Goal: Task Accomplishment & Management: Use online tool/utility

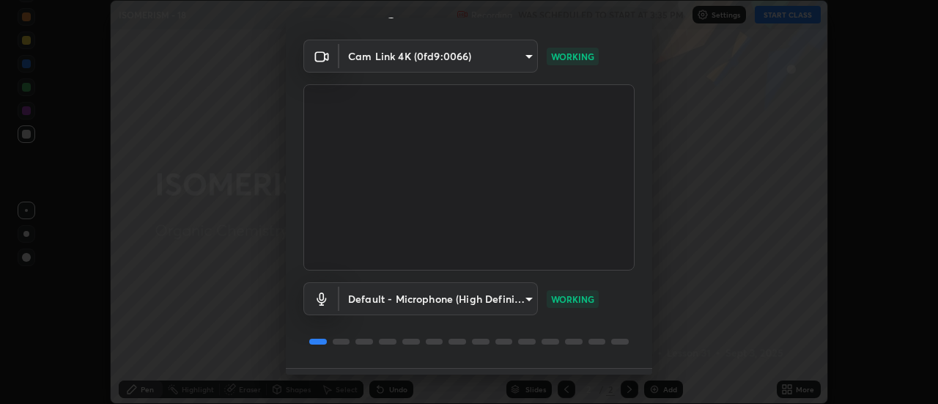
scroll to position [77, 0]
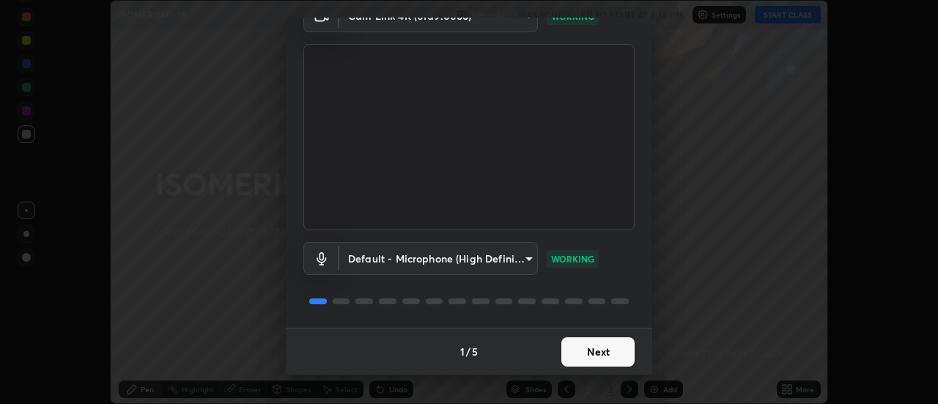
click at [604, 352] on button "Next" at bounding box center [597, 351] width 73 height 29
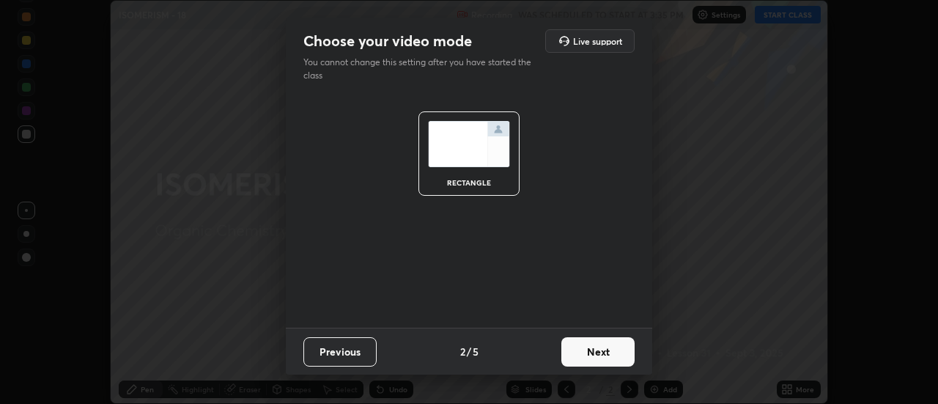
click at [616, 352] on button "Next" at bounding box center [597, 351] width 73 height 29
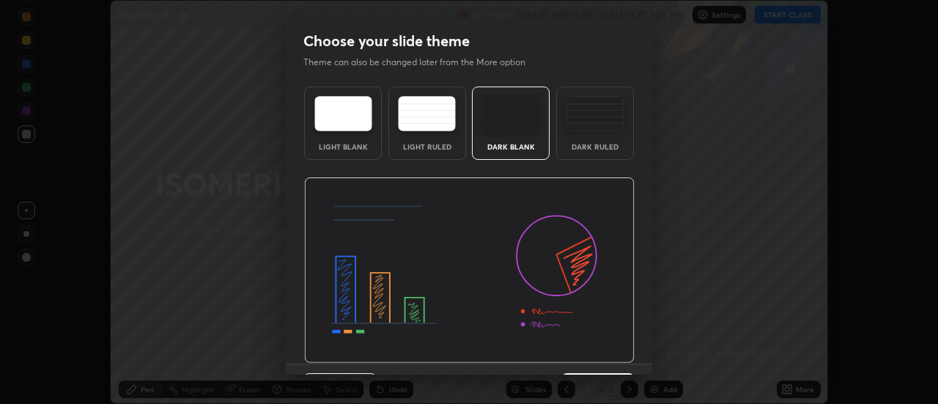
scroll to position [36, 0]
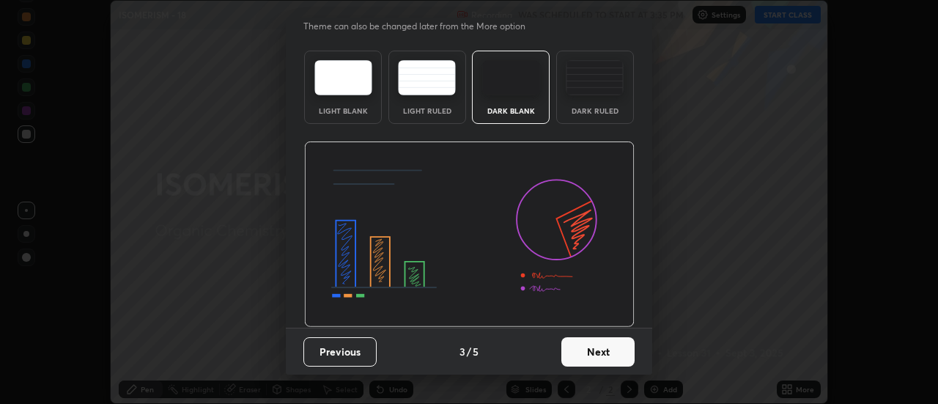
click at [603, 347] on button "Next" at bounding box center [597, 351] width 73 height 29
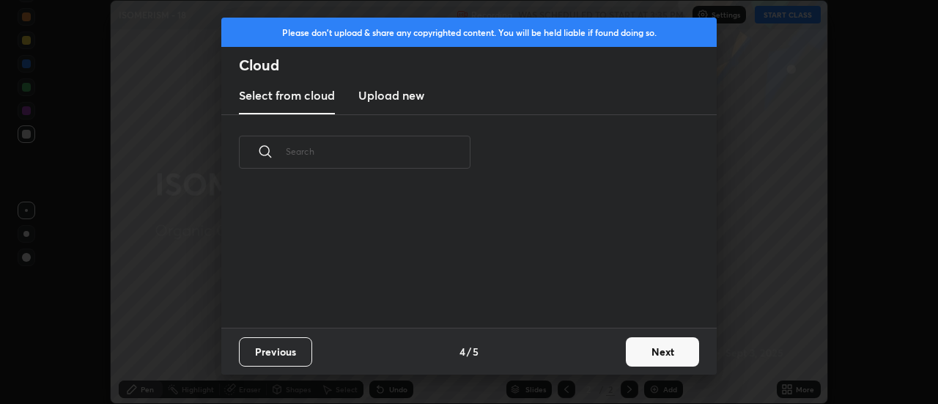
click at [639, 353] on button "Next" at bounding box center [662, 351] width 73 height 29
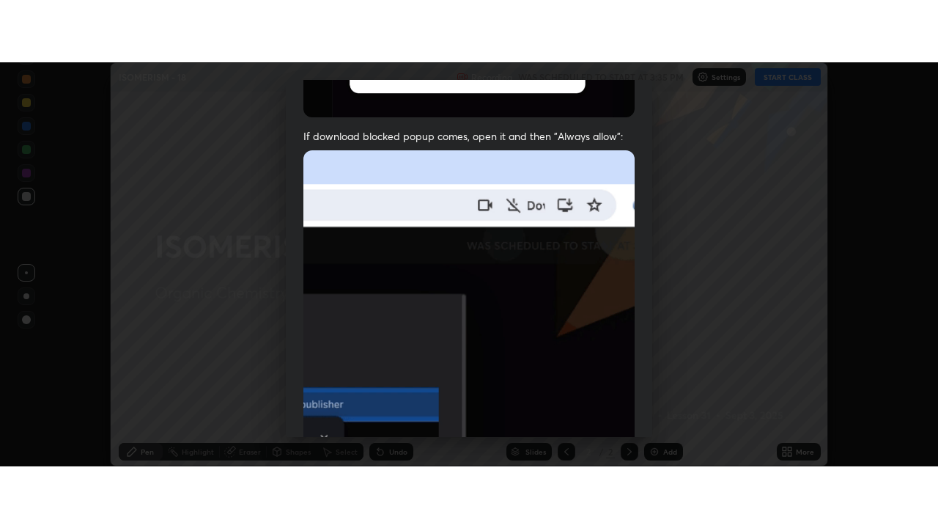
scroll to position [376, 0]
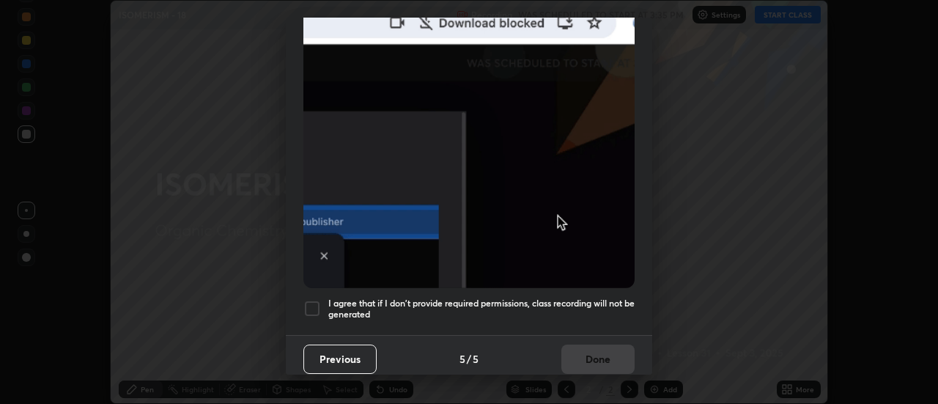
click at [313, 301] on div at bounding box center [312, 309] width 18 height 18
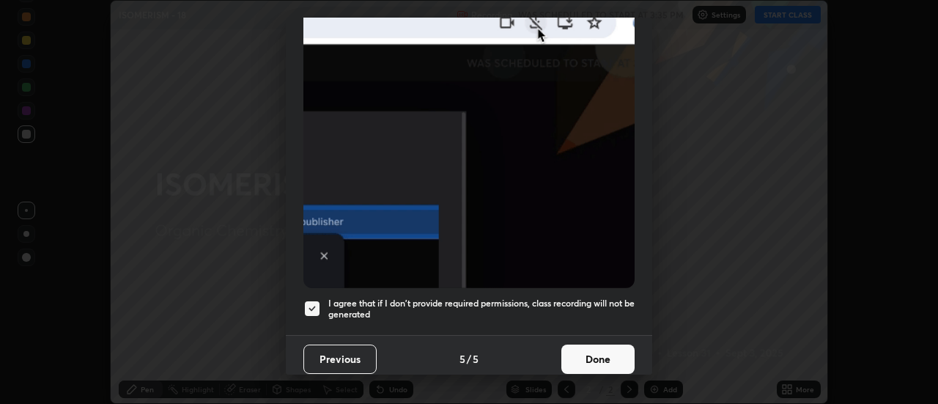
click at [597, 353] on button "Done" at bounding box center [597, 358] width 73 height 29
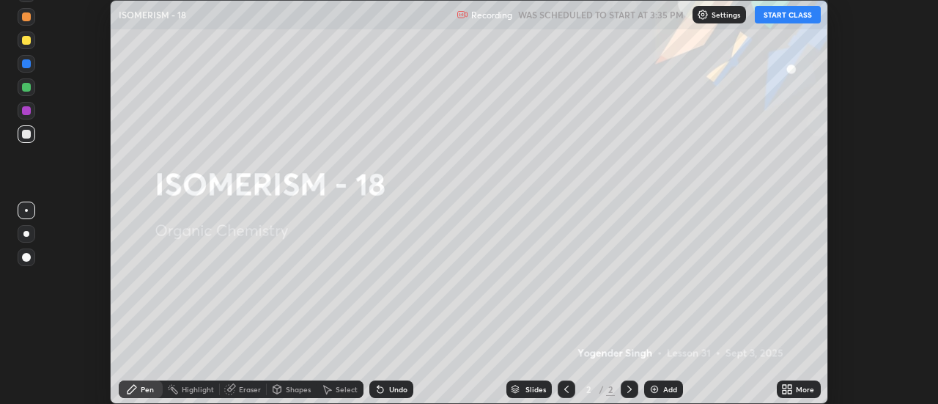
click at [788, 15] on button "START CLASS" at bounding box center [788, 15] width 66 height 18
click at [790, 386] on icon at bounding box center [790, 387] width 4 height 4
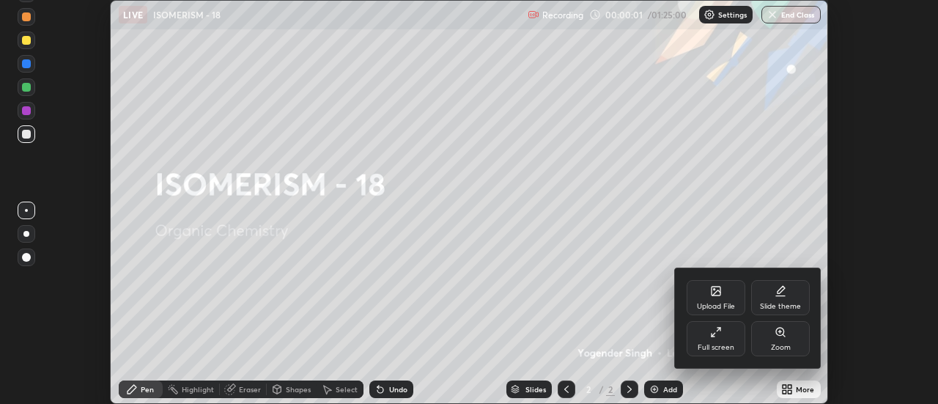
click at [776, 291] on icon at bounding box center [780, 291] width 12 height 12
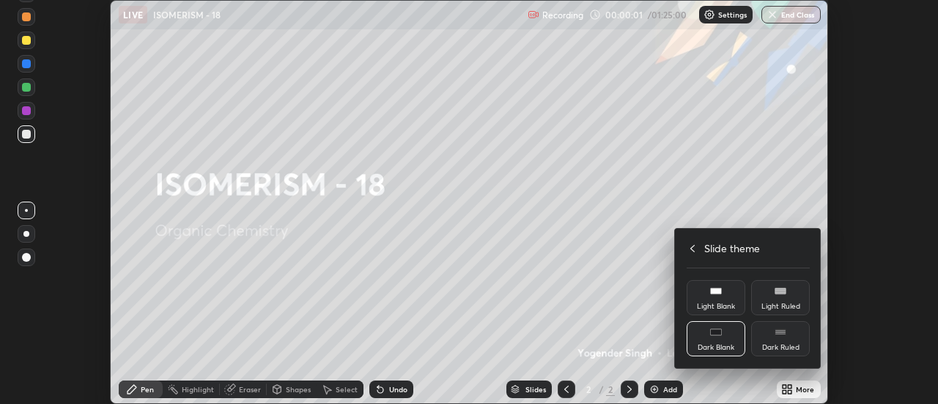
click at [782, 339] on div "Dark Ruled" at bounding box center [780, 338] width 59 height 35
click at [692, 248] on icon at bounding box center [693, 249] width 12 height 12
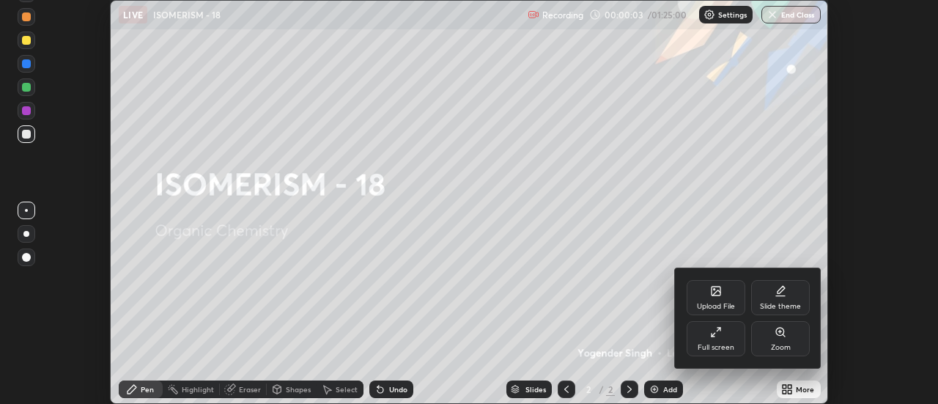
click at [719, 336] on icon at bounding box center [716, 332] width 12 height 12
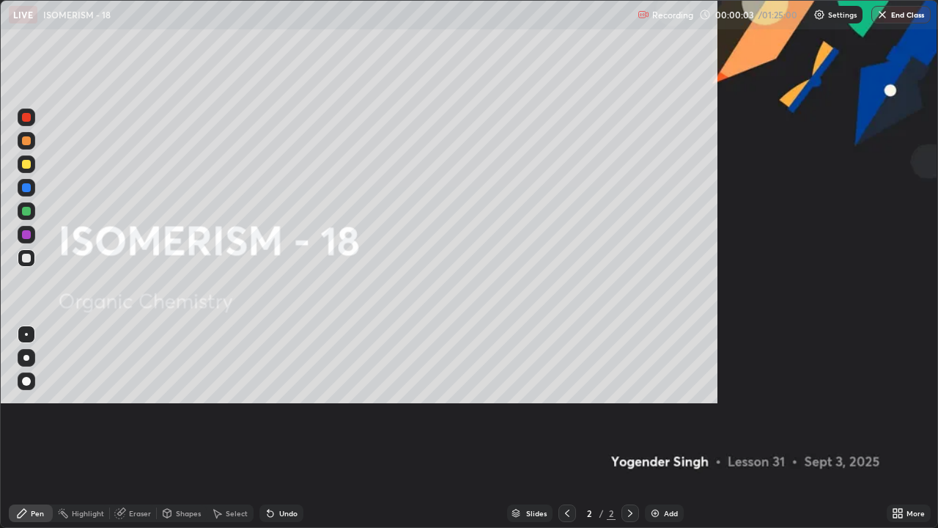
scroll to position [528, 938]
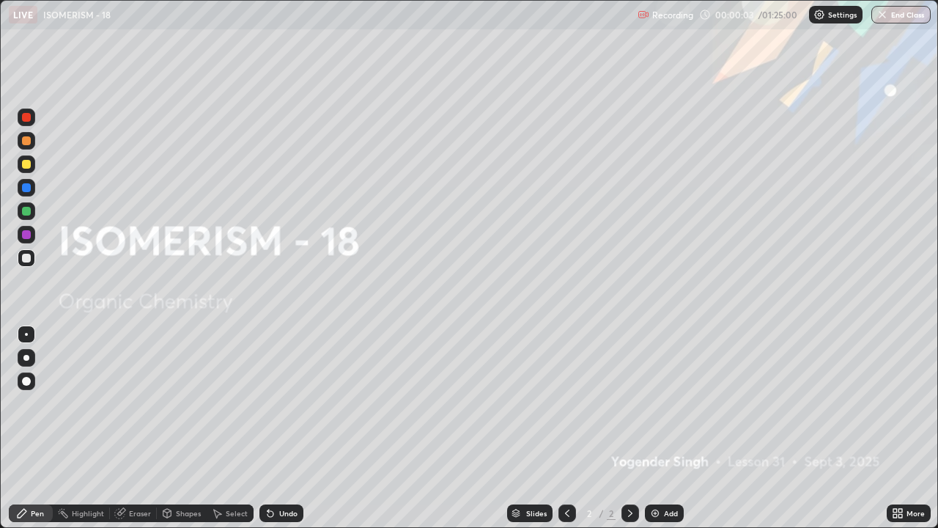
click at [662, 403] on div "Add" at bounding box center [664, 513] width 39 height 18
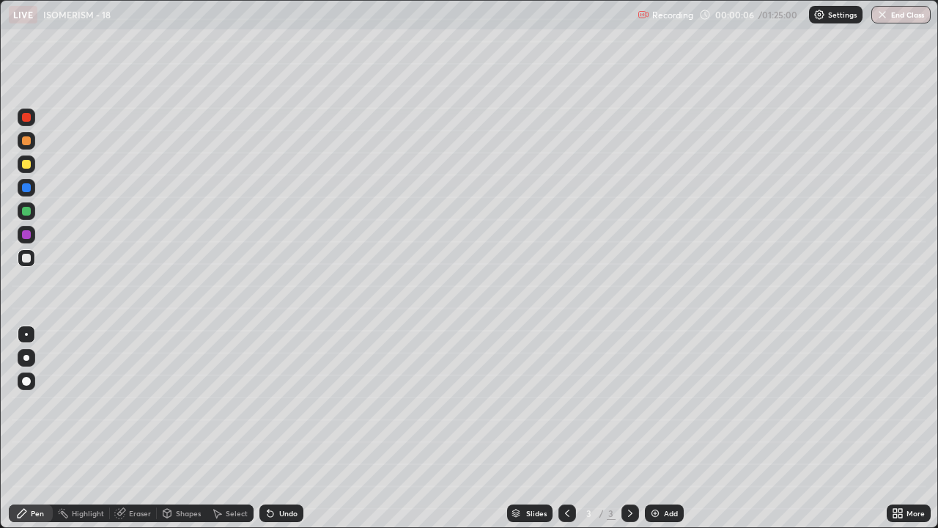
click at [26, 359] on div at bounding box center [26, 358] width 6 height 6
click at [26, 357] on div at bounding box center [26, 358] width 6 height 6
click at [19, 260] on div at bounding box center [27, 258] width 18 height 18
click at [26, 165] on div at bounding box center [26, 164] width 9 height 9
click at [28, 260] on div at bounding box center [26, 258] width 9 height 9
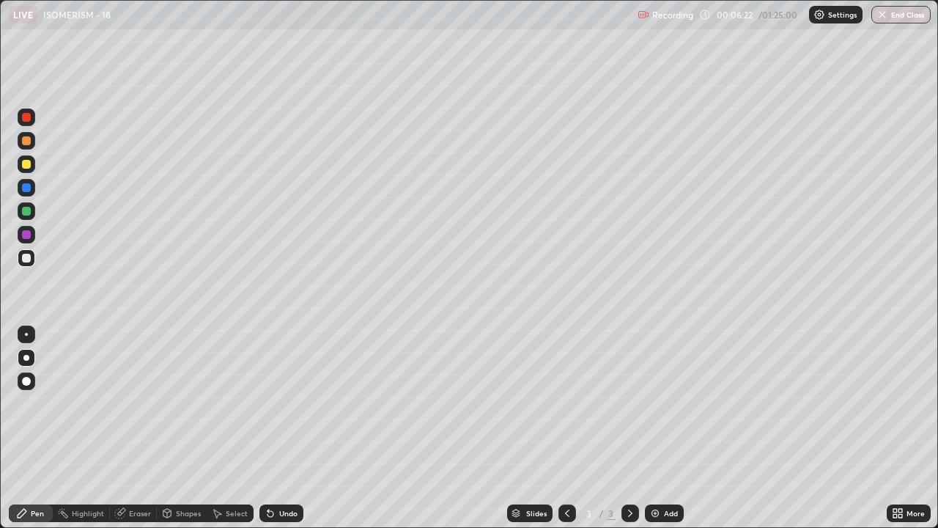
click at [24, 123] on div at bounding box center [27, 117] width 18 height 18
click at [20, 236] on div at bounding box center [27, 235] width 18 height 18
click at [23, 256] on div at bounding box center [26, 258] width 9 height 9
click at [26, 235] on div at bounding box center [26, 234] width 9 height 9
click at [29, 212] on div at bounding box center [26, 211] width 9 height 9
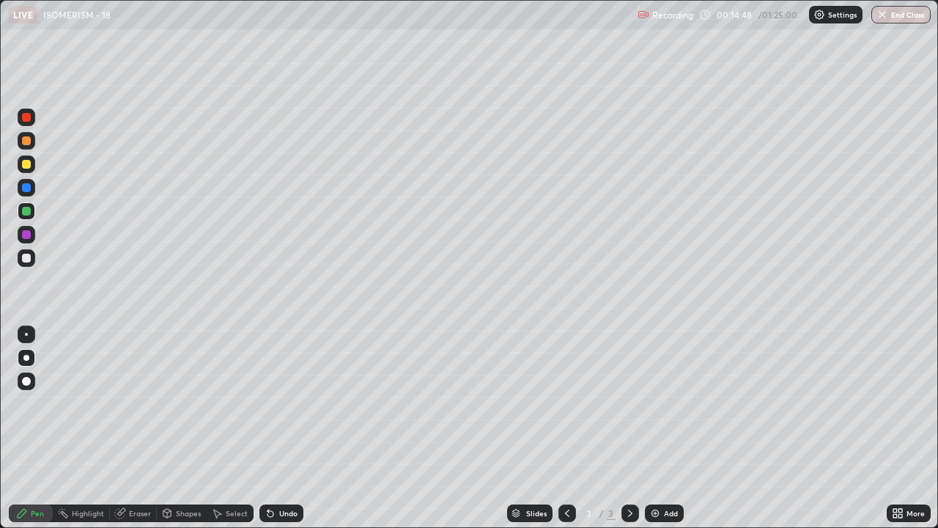
click at [27, 191] on div at bounding box center [26, 187] width 9 height 9
click at [29, 265] on div at bounding box center [27, 258] width 18 height 18
click at [28, 256] on div at bounding box center [26, 258] width 9 height 9
click at [27, 234] on div at bounding box center [26, 234] width 9 height 9
click at [25, 212] on div at bounding box center [26, 211] width 9 height 9
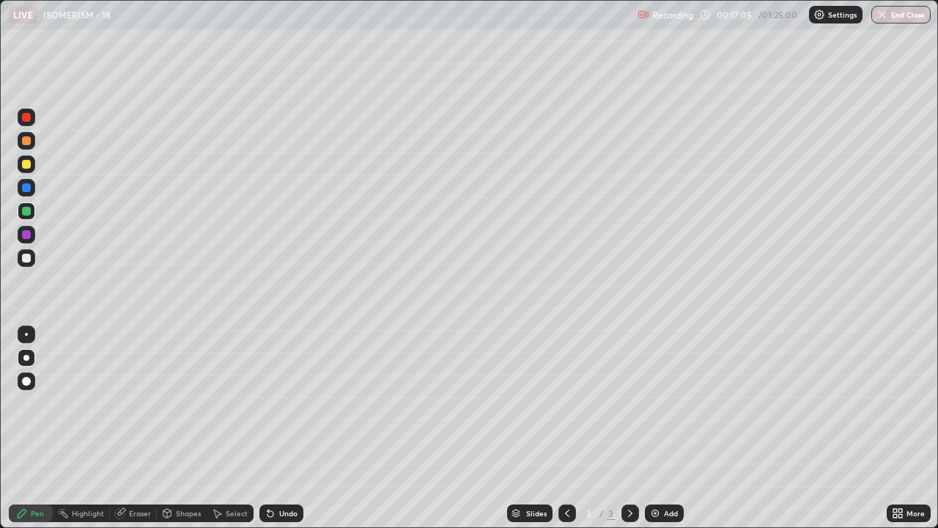
click at [28, 259] on div at bounding box center [26, 258] width 9 height 9
click at [656, 403] on img at bounding box center [655, 513] width 12 height 12
click at [28, 166] on div at bounding box center [26, 164] width 9 height 9
click at [26, 118] on div at bounding box center [26, 117] width 9 height 9
click at [30, 119] on div at bounding box center [26, 117] width 9 height 9
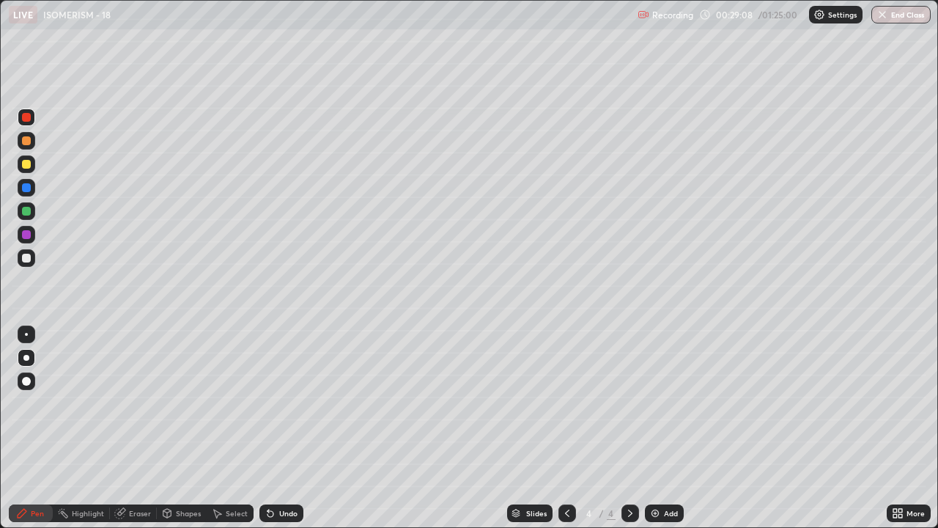
click at [25, 212] on div at bounding box center [26, 211] width 9 height 9
click at [27, 261] on div at bounding box center [26, 258] width 9 height 9
click at [27, 212] on div at bounding box center [26, 211] width 9 height 9
click at [29, 238] on div at bounding box center [26, 234] width 9 height 9
click at [26, 258] on div at bounding box center [26, 258] width 9 height 9
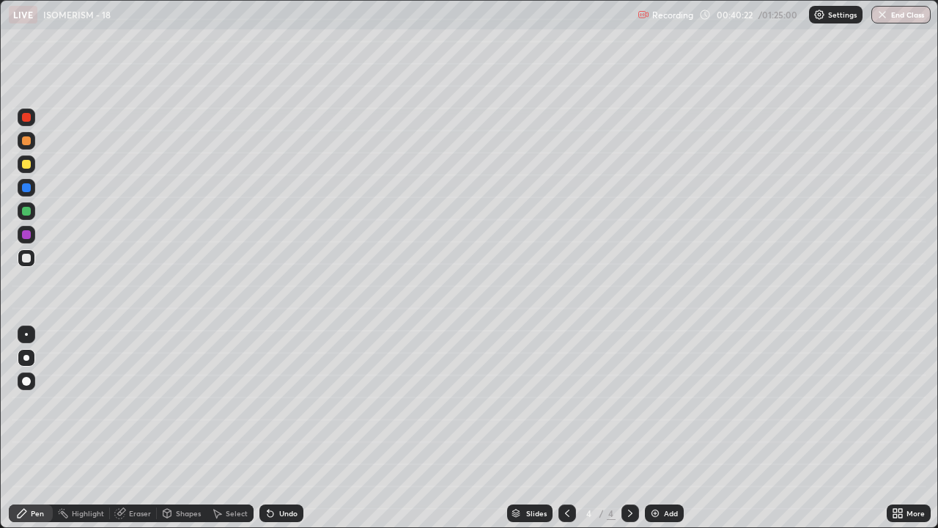
click at [649, 403] on div "Add" at bounding box center [664, 513] width 39 height 18
click at [28, 166] on div at bounding box center [26, 164] width 9 height 9
click at [29, 188] on div at bounding box center [26, 187] width 9 height 9
click at [30, 212] on div at bounding box center [26, 211] width 9 height 9
click at [270, 403] on icon at bounding box center [270, 514] width 6 height 6
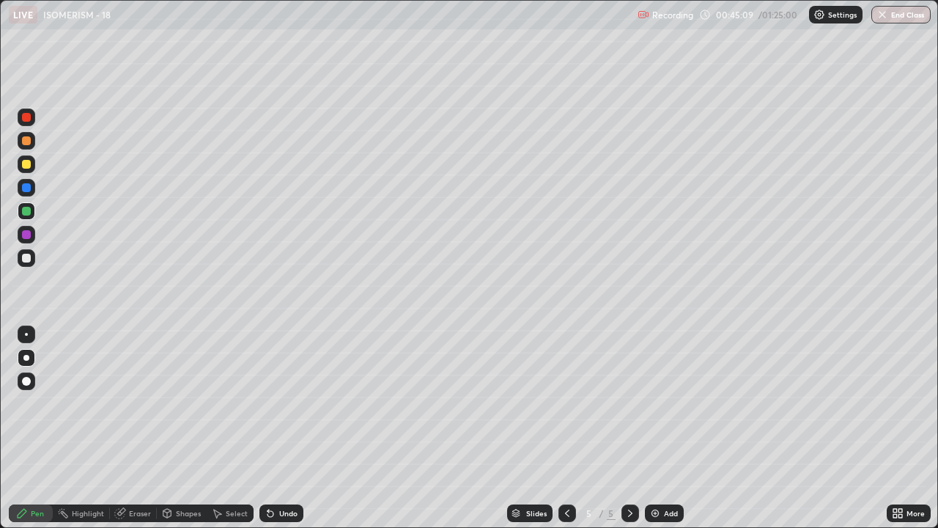
click at [274, 403] on div "Undo" at bounding box center [281, 513] width 44 height 18
click at [558, 403] on div at bounding box center [567, 513] width 18 height 18
click at [626, 403] on icon at bounding box center [630, 513] width 12 height 12
click at [24, 141] on div at bounding box center [26, 140] width 9 height 9
click at [26, 161] on div at bounding box center [26, 164] width 9 height 9
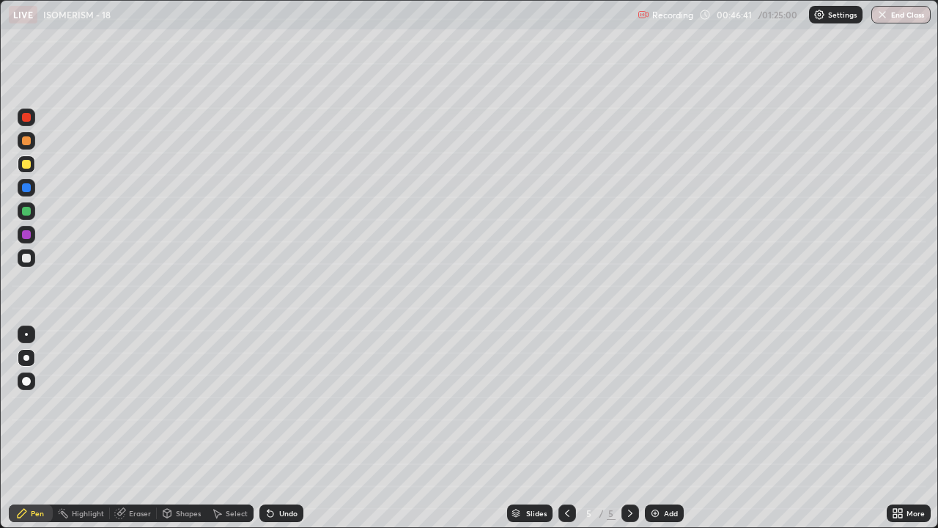
click at [27, 257] on div at bounding box center [26, 258] width 9 height 9
click at [27, 233] on div at bounding box center [26, 234] width 9 height 9
click at [27, 210] on div at bounding box center [26, 211] width 9 height 9
click at [23, 256] on div at bounding box center [26, 258] width 9 height 9
click at [23, 234] on div at bounding box center [26, 234] width 9 height 9
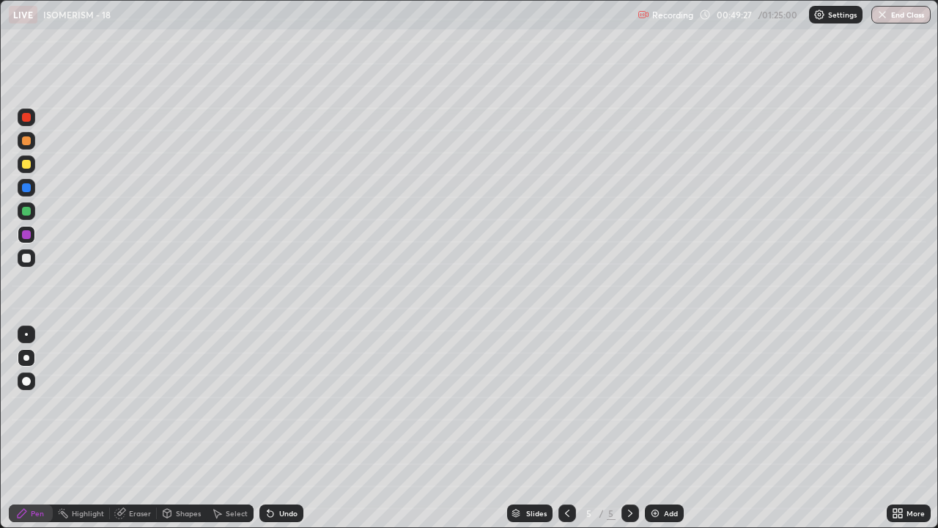
click at [267, 403] on icon at bounding box center [267, 509] width 1 height 1
click at [280, 403] on div "Undo" at bounding box center [288, 512] width 18 height 7
click at [654, 403] on img at bounding box center [655, 513] width 12 height 12
click at [32, 264] on div at bounding box center [27, 258] width 18 height 18
click at [25, 166] on div at bounding box center [26, 164] width 9 height 9
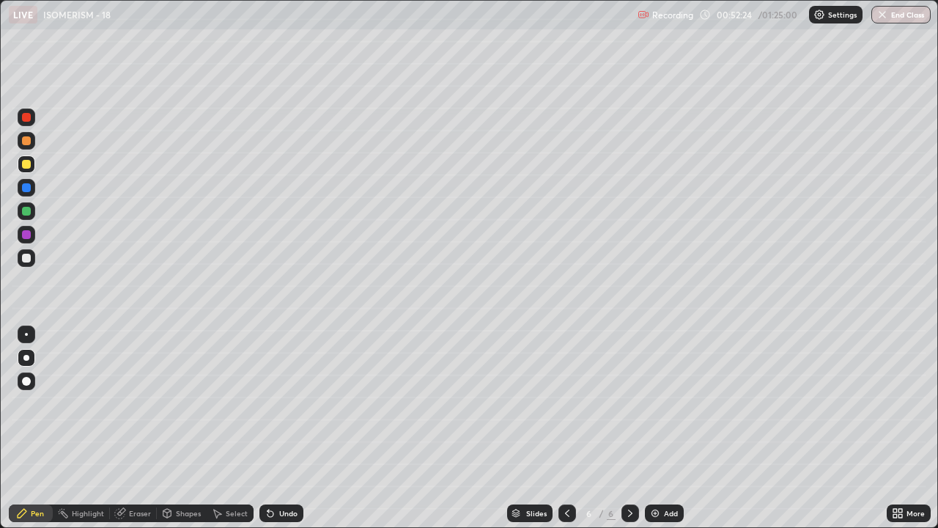
click at [26, 257] on div at bounding box center [26, 258] width 9 height 9
click at [566, 403] on icon at bounding box center [567, 513] width 12 height 12
click at [129, 403] on div "Eraser" at bounding box center [140, 512] width 22 height 7
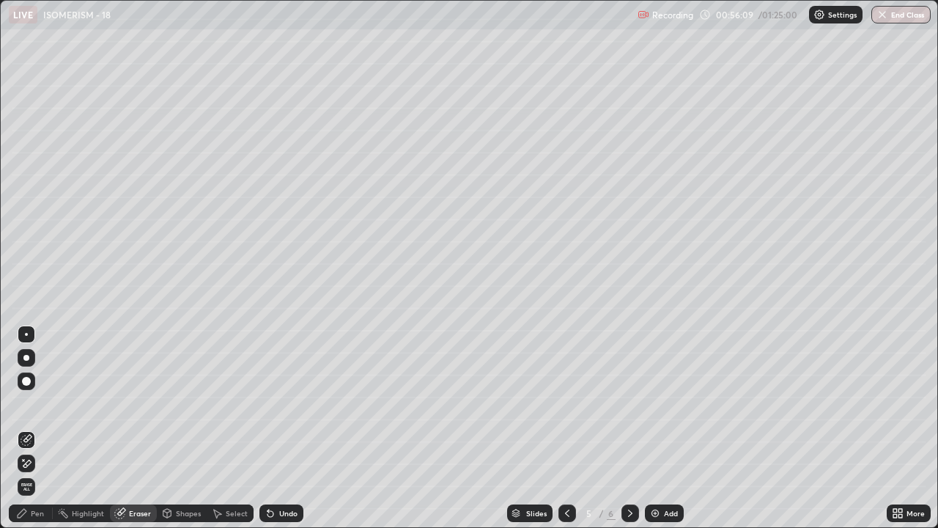
click at [37, 403] on div "Pen" at bounding box center [37, 512] width 13 height 7
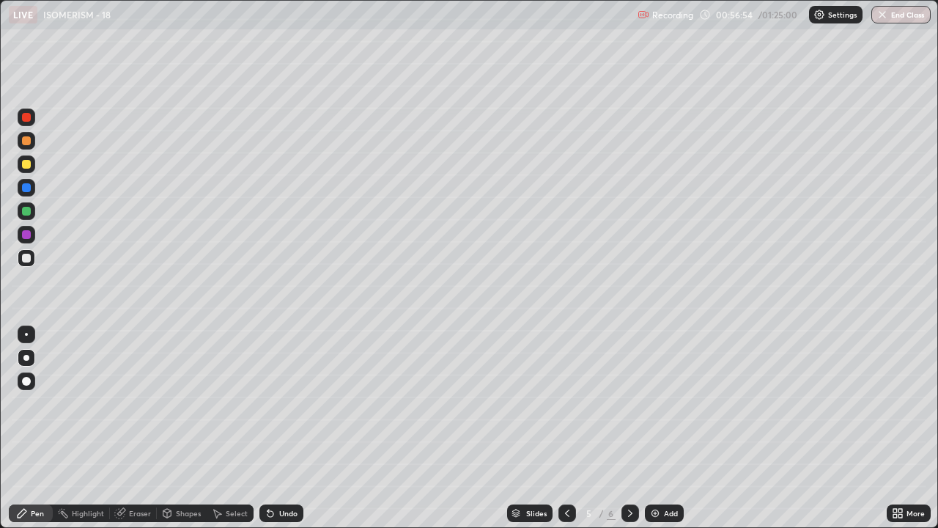
click at [629, 403] on icon at bounding box center [630, 513] width 12 height 12
click at [24, 212] on div at bounding box center [26, 211] width 9 height 9
click at [26, 186] on div at bounding box center [26, 187] width 9 height 9
click at [651, 403] on img at bounding box center [655, 513] width 12 height 12
click at [23, 260] on div at bounding box center [26, 258] width 9 height 9
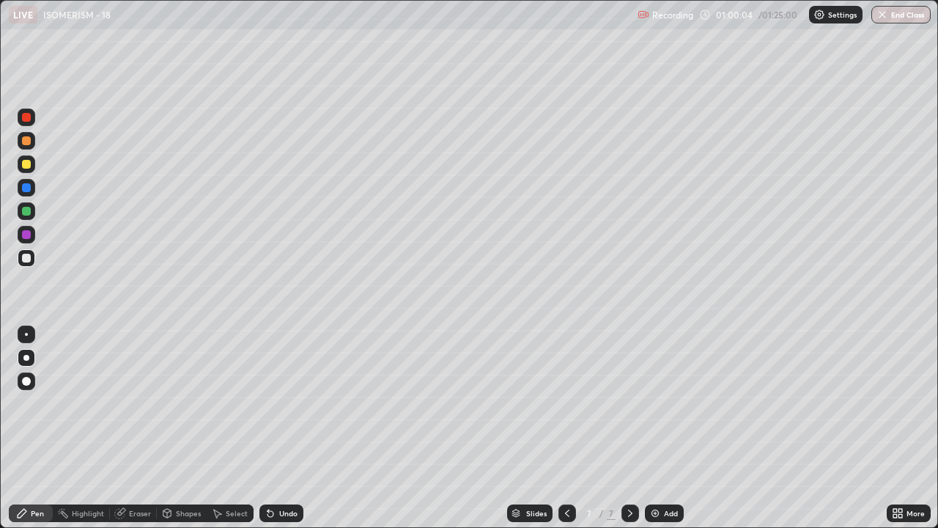
click at [26, 170] on div at bounding box center [27, 164] width 18 height 18
click at [27, 118] on div at bounding box center [26, 117] width 9 height 9
click at [27, 257] on div at bounding box center [26, 258] width 9 height 9
click at [28, 144] on div at bounding box center [26, 140] width 9 height 9
click at [26, 258] on div at bounding box center [26, 258] width 9 height 9
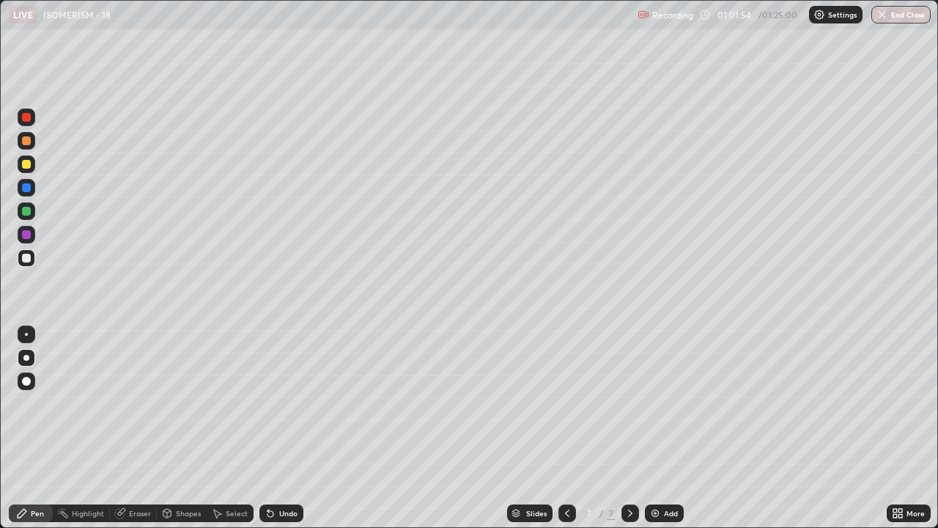
click at [24, 233] on div at bounding box center [26, 234] width 9 height 9
click at [26, 141] on div at bounding box center [26, 140] width 9 height 9
click at [23, 118] on div at bounding box center [26, 117] width 9 height 9
click at [26, 259] on div at bounding box center [26, 258] width 9 height 9
click at [565, 403] on div at bounding box center [567, 513] width 18 height 18
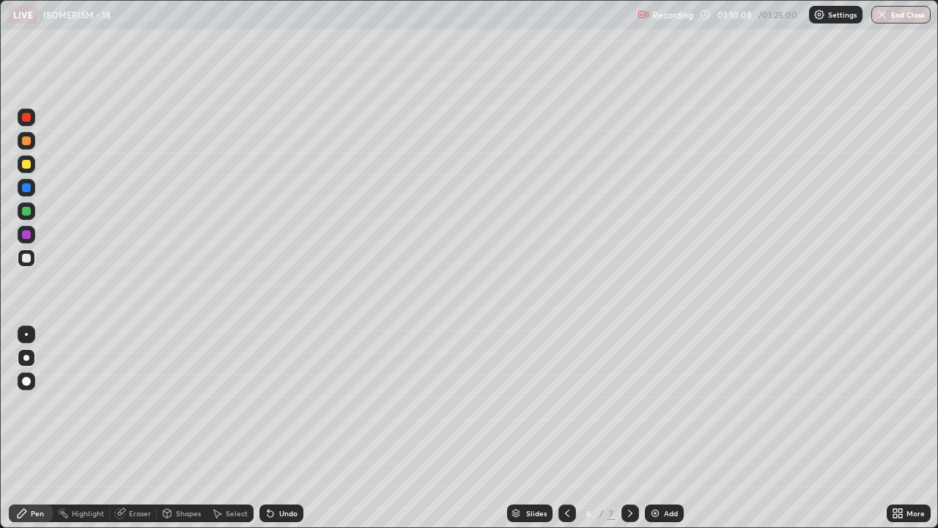
click at [628, 403] on icon at bounding box center [630, 513] width 12 height 12
click at [573, 403] on div at bounding box center [567, 513] width 18 height 18
click at [631, 403] on icon at bounding box center [630, 513] width 12 height 12
click at [652, 403] on img at bounding box center [655, 513] width 12 height 12
click at [26, 257] on div at bounding box center [26, 258] width 9 height 9
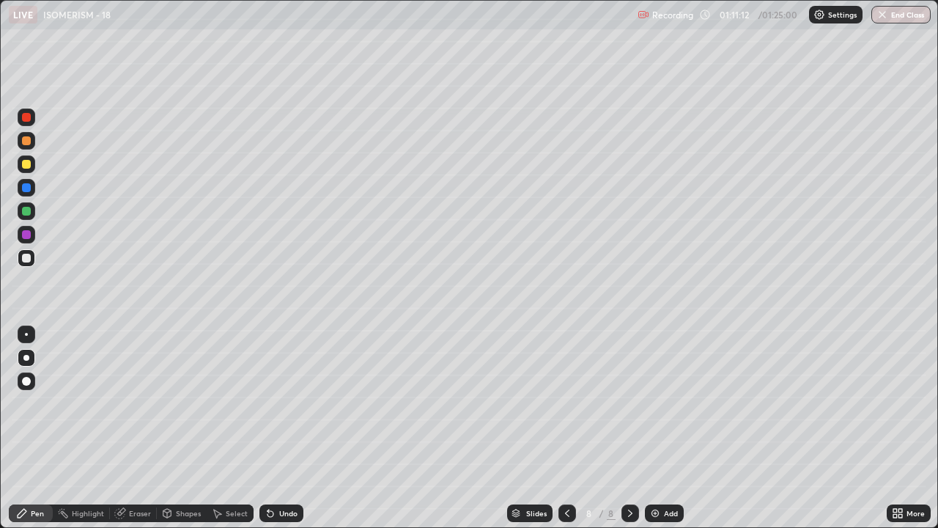
click at [24, 142] on div at bounding box center [26, 140] width 9 height 9
click at [28, 165] on div at bounding box center [26, 164] width 9 height 9
click at [24, 260] on div at bounding box center [26, 258] width 9 height 9
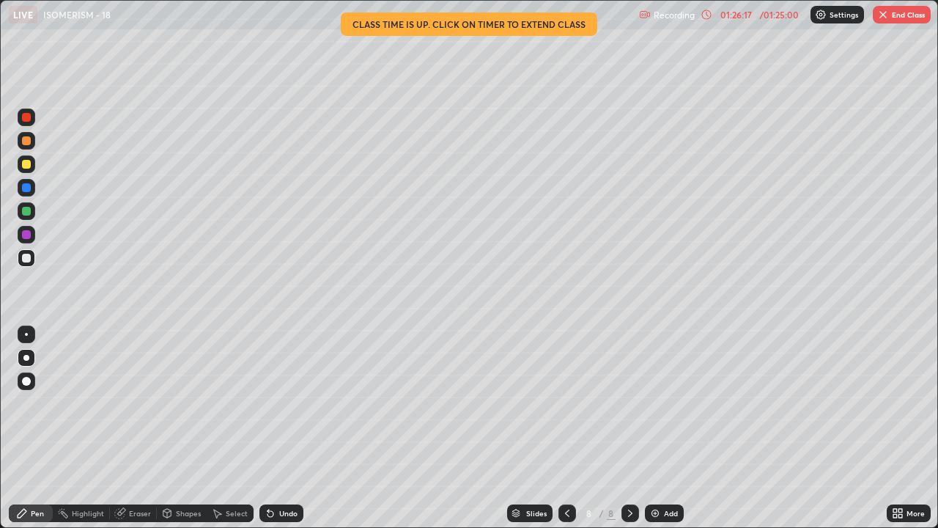
click at [627, 403] on icon at bounding box center [630, 513] width 12 height 12
click at [564, 403] on icon at bounding box center [567, 513] width 12 height 12
click at [900, 13] on button "End Class" at bounding box center [902, 15] width 58 height 18
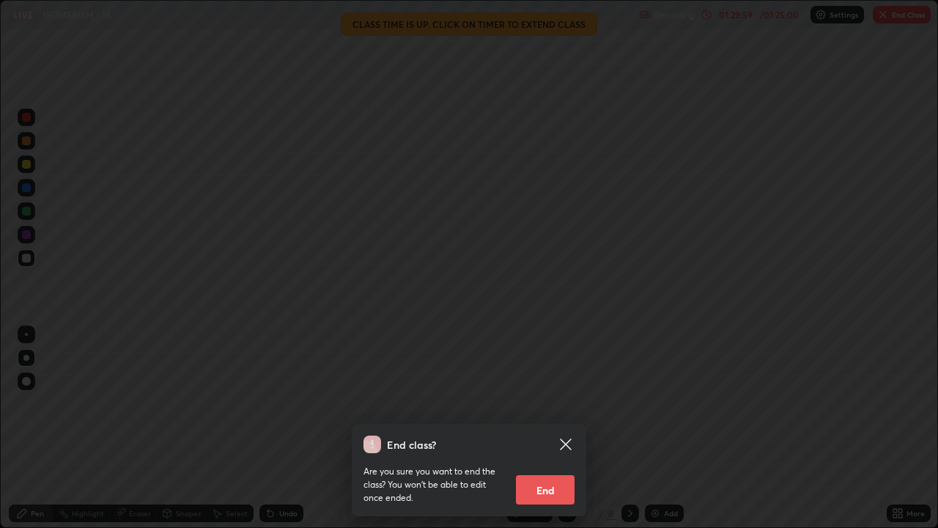
click at [539, 403] on button "End" at bounding box center [545, 489] width 59 height 29
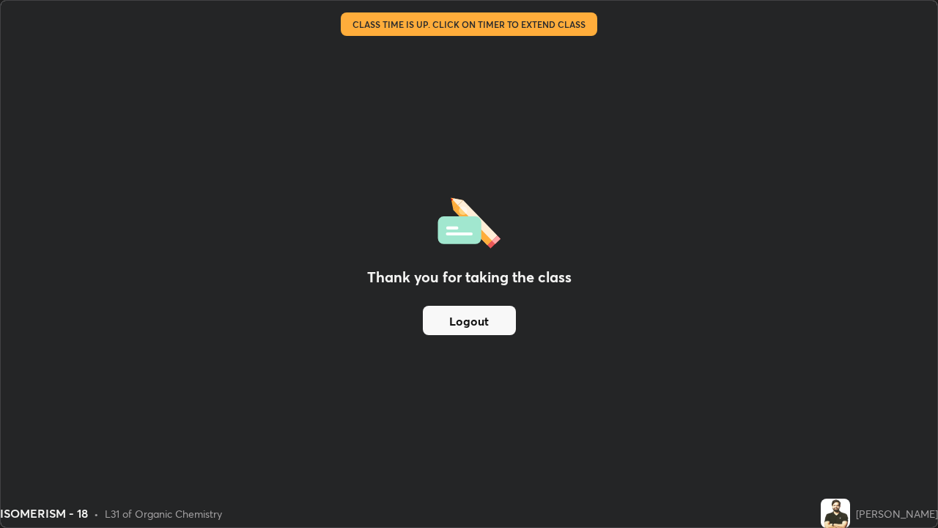
click at [500, 315] on button "Logout" at bounding box center [469, 320] width 93 height 29
